Goal: Task Accomplishment & Management: Manage account settings

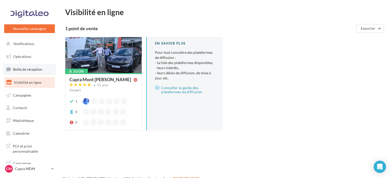
click at [36, 68] on span "Boîte de réception" at bounding box center [27, 69] width 29 height 4
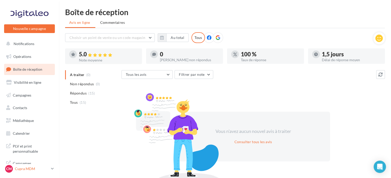
click at [52, 173] on link "CM [PERSON_NAME] MDM cupra_montdemarsan" at bounding box center [29, 169] width 51 height 10
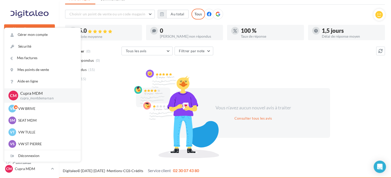
click at [101, 118] on div "A traiter (0) Non répondus (0) Répondus (15) Tous (15) Tous les avis Tous les a…" at bounding box center [225, 102] width 320 height 110
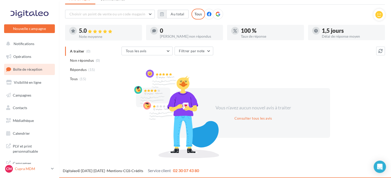
click at [48, 170] on p "Cupra MDM" at bounding box center [32, 168] width 34 height 5
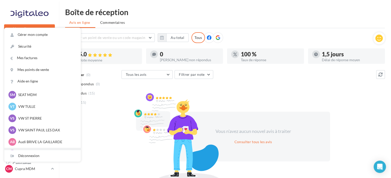
scroll to position [47, 0]
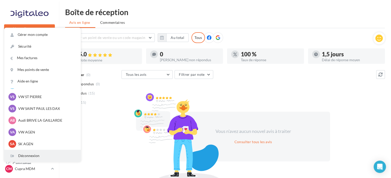
click at [34, 158] on div "Déconnexion" at bounding box center [42, 156] width 76 height 12
